Goal: Task Accomplishment & Management: Manage account settings

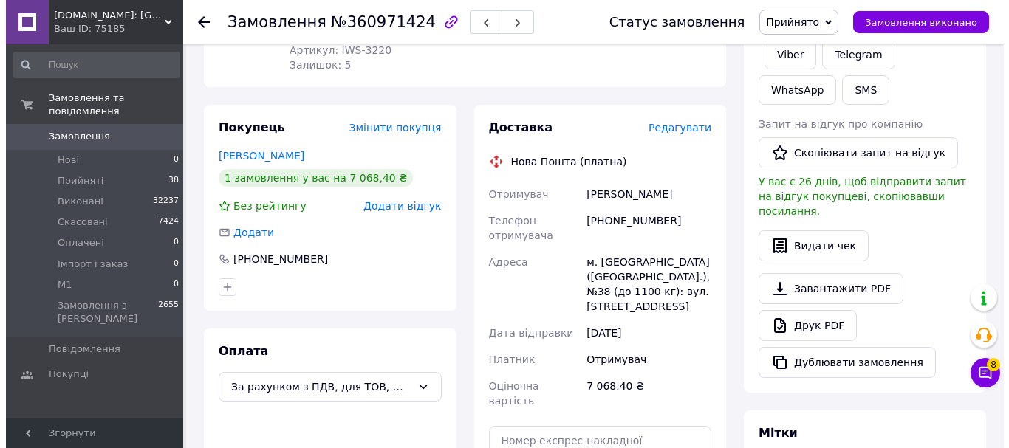
scroll to position [295, 0]
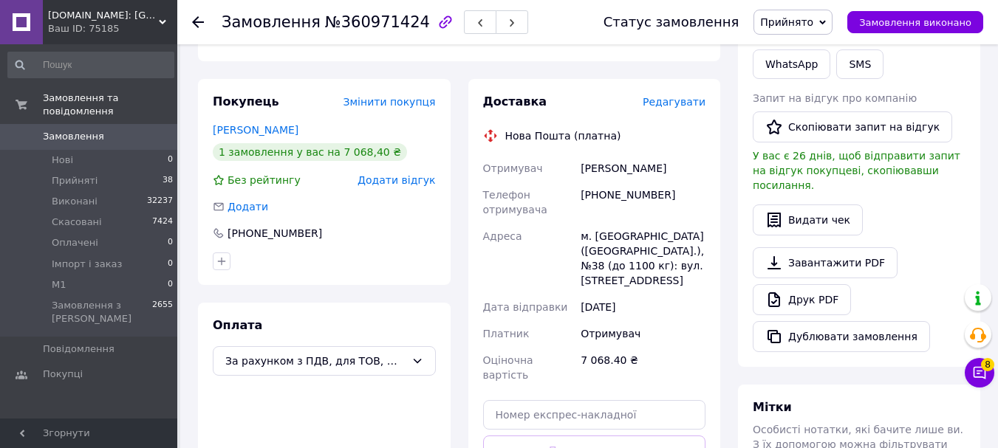
click at [687, 96] on span "Редагувати" at bounding box center [674, 102] width 63 height 12
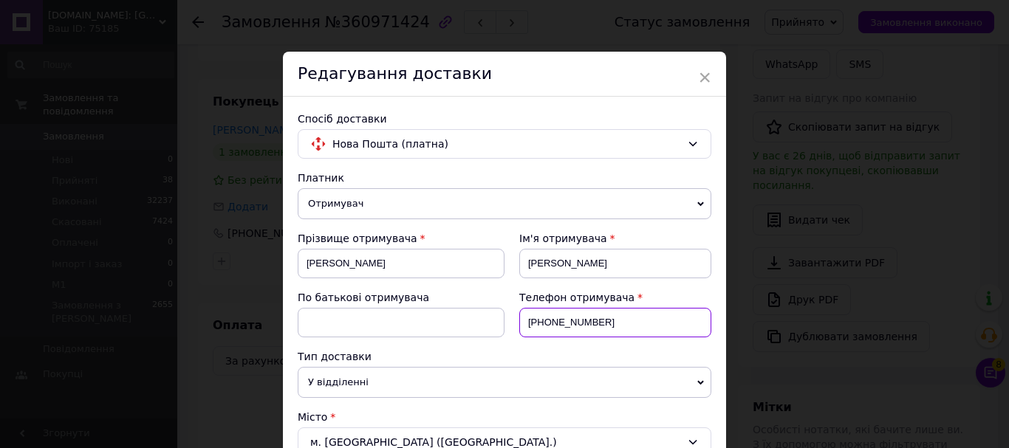
click at [626, 324] on input "[PHONE_NUMBER]" at bounding box center [615, 323] width 192 height 30
type input "+"
paste input "0970803201"
click at [524, 321] on input "0970803201" at bounding box center [615, 323] width 192 height 30
type input "[PHONE_NUMBER]"
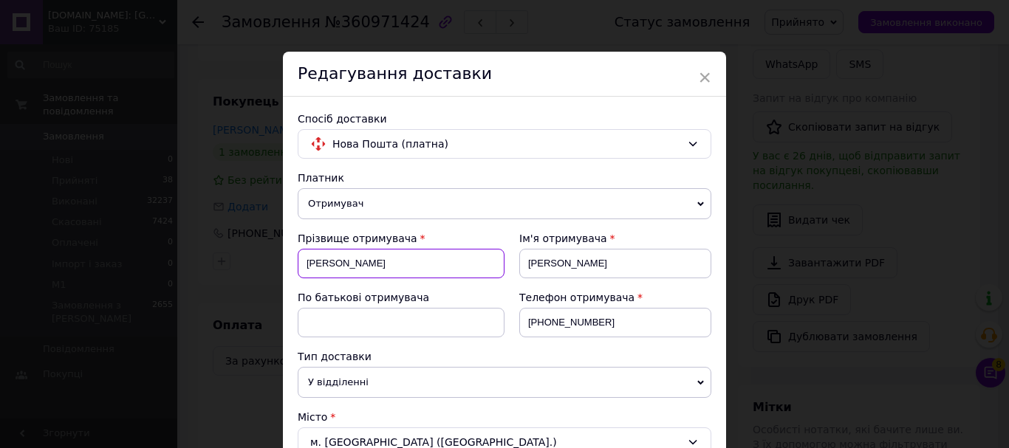
click at [442, 267] on input "[PERSON_NAME]" at bounding box center [401, 264] width 207 height 30
type input "[PERSON_NAME]"
paste input "[PERSON_NAME]"
type input "[PERSON_NAME]"
click at [572, 264] on input "[PERSON_NAME]" at bounding box center [615, 264] width 192 height 30
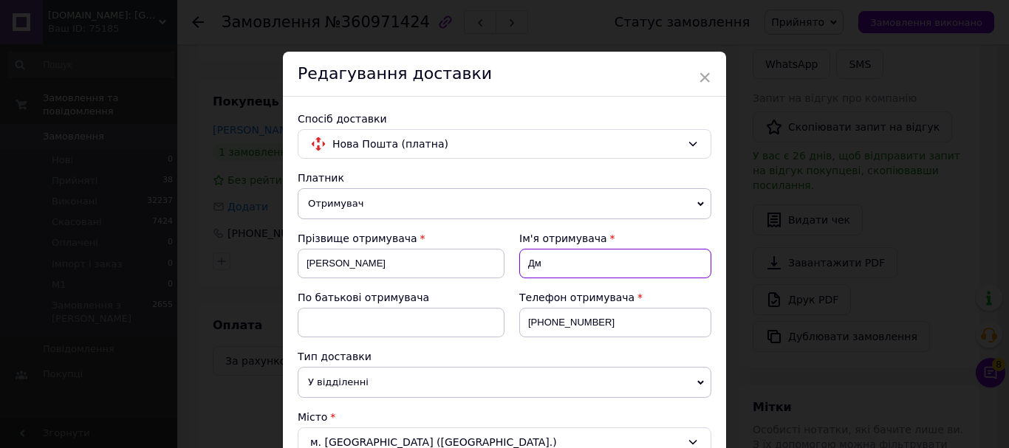
type input "Д"
paste input "[PERSON_NAME]"
click at [589, 264] on input "[PERSON_NAME]" at bounding box center [615, 264] width 192 height 30
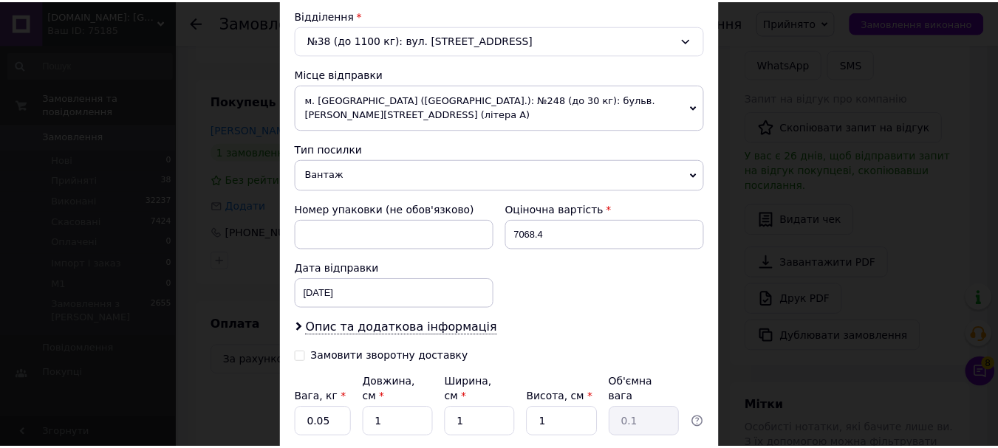
scroll to position [517, 0]
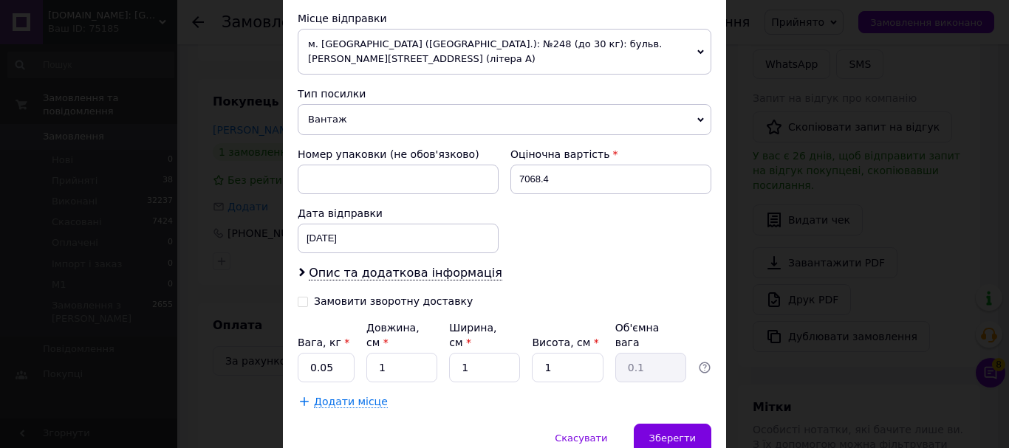
type input "[PERSON_NAME]"
click at [348, 353] on input "0.05" at bounding box center [326, 368] width 57 height 30
type input "0.2"
click at [663, 433] on span "Зберегти" at bounding box center [672, 438] width 47 height 11
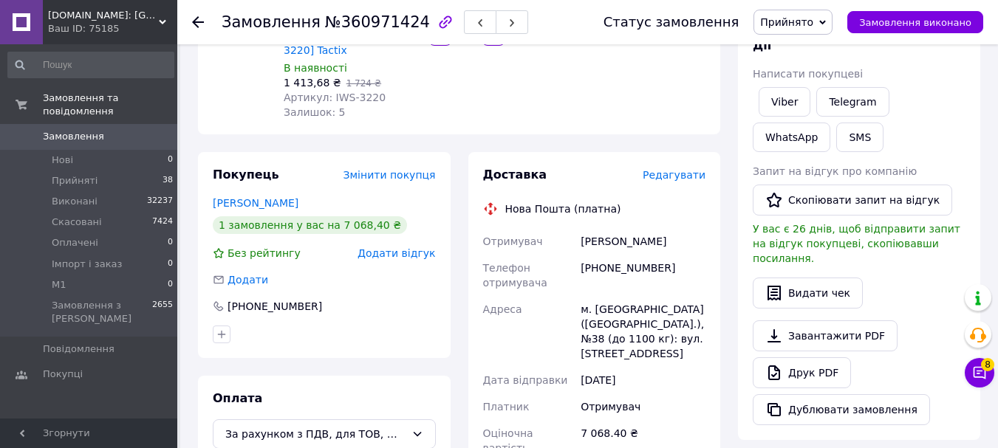
scroll to position [222, 0]
